Goal: Book appointment/travel/reservation

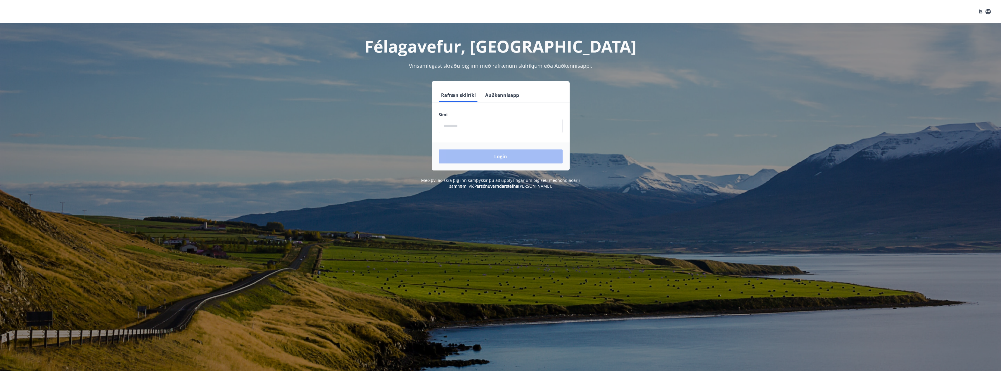
click at [463, 129] on input "phone" at bounding box center [501, 126] width 124 height 14
type input "********"
click at [439, 150] on button "Login" at bounding box center [501, 157] width 124 height 14
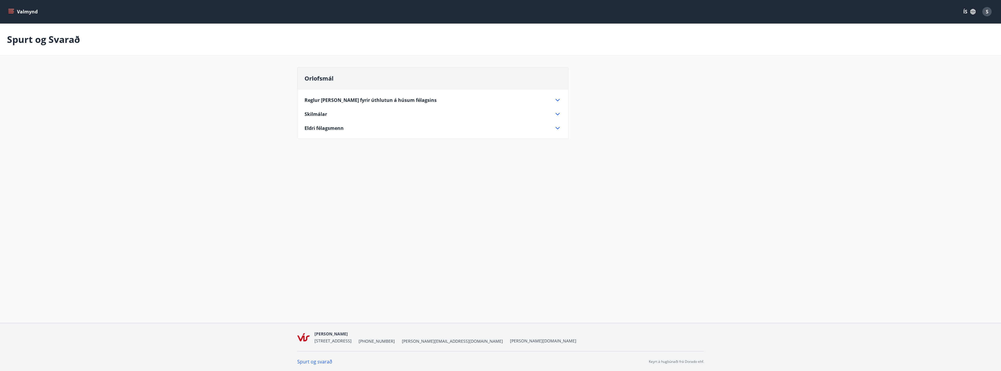
click at [8, 11] on icon "menu" at bounding box center [11, 12] width 6 height 6
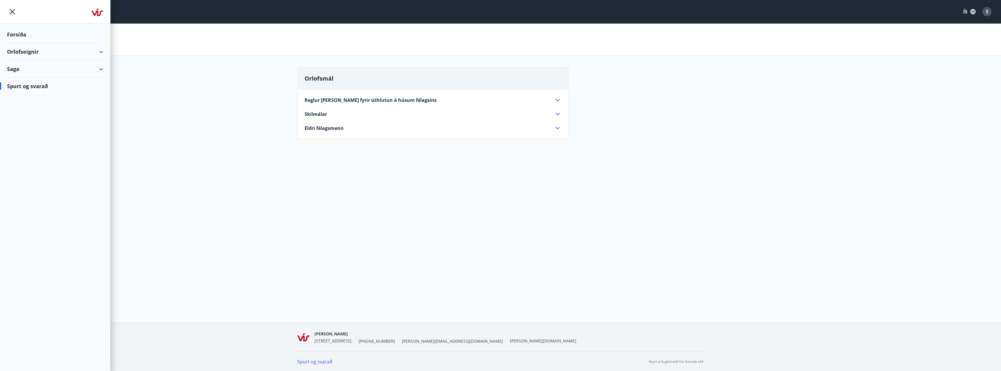
click at [36, 50] on div "Orlofseignir" at bounding box center [55, 51] width 96 height 17
click at [23, 69] on div "Framboð" at bounding box center [55, 66] width 87 height 12
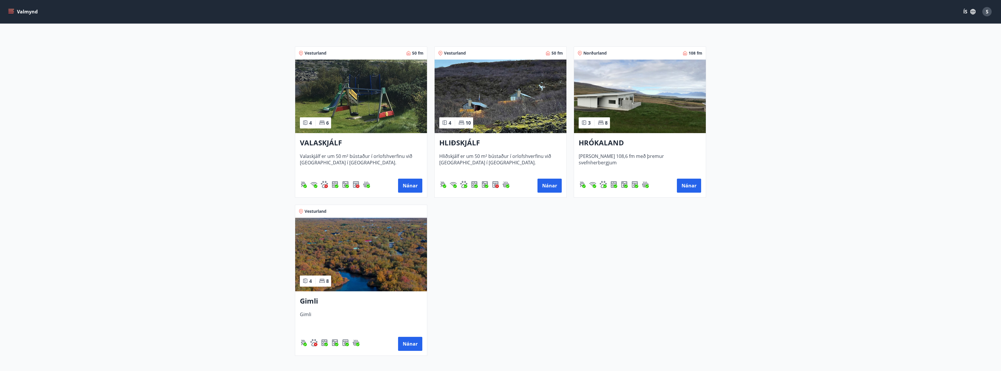
click at [362, 254] on img at bounding box center [361, 255] width 132 height 74
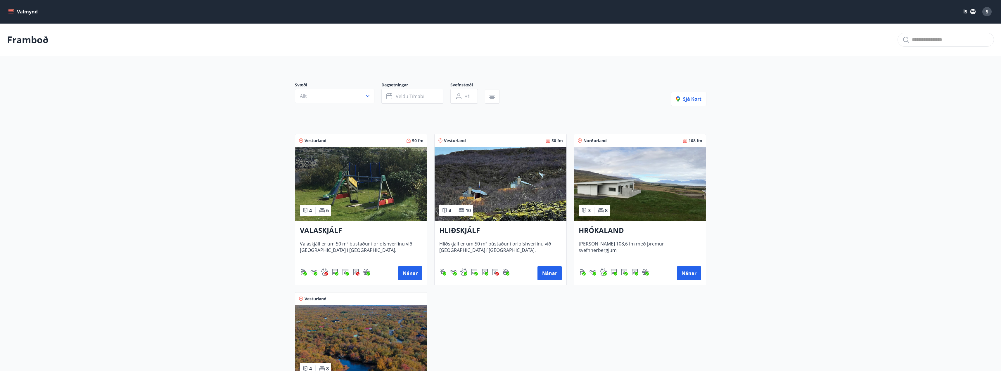
click at [624, 183] on img at bounding box center [640, 184] width 132 height 74
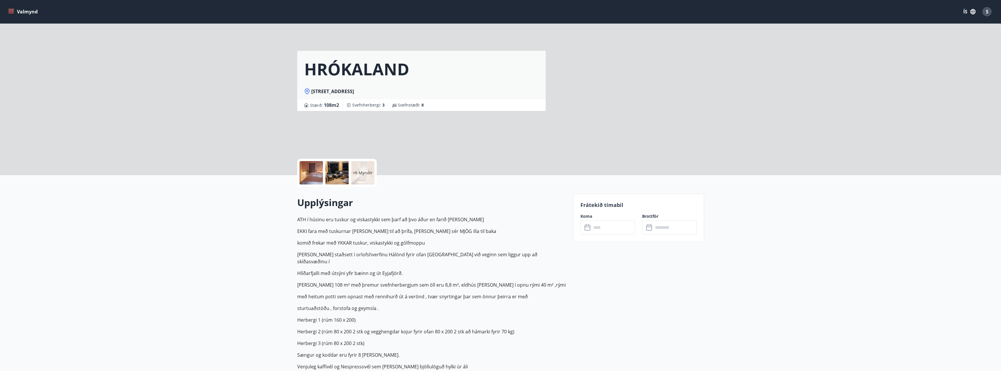
click at [372, 175] on div "+6 Myndir" at bounding box center [362, 172] width 23 height 23
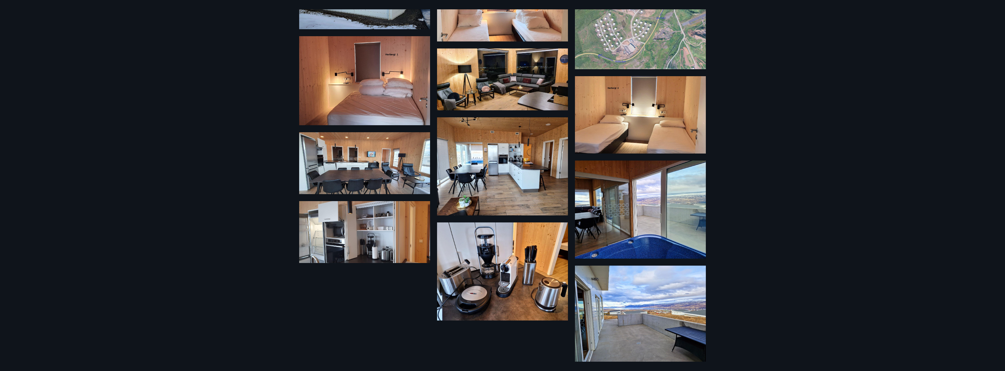
scroll to position [69, 0]
